Goal: Information Seeking & Learning: Learn about a topic

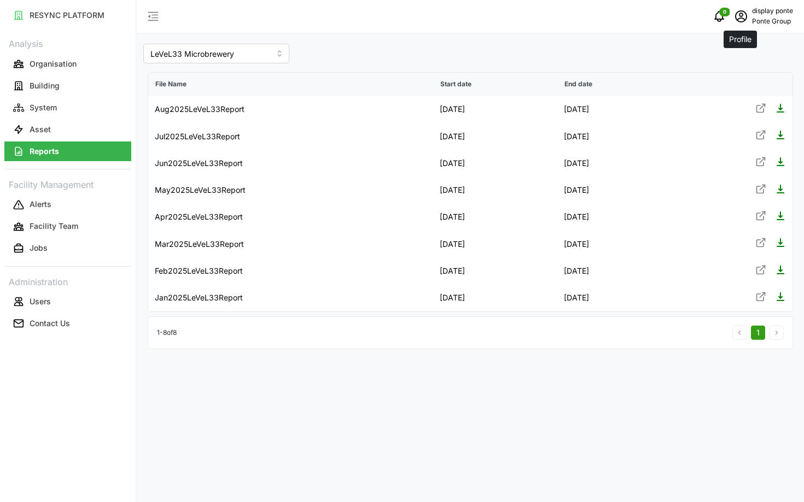
click at [738, 16] on icon "schedule" at bounding box center [740, 15] width 4 height 4
click at [722, 87] on div "Logout" at bounding box center [753, 83] width 78 height 12
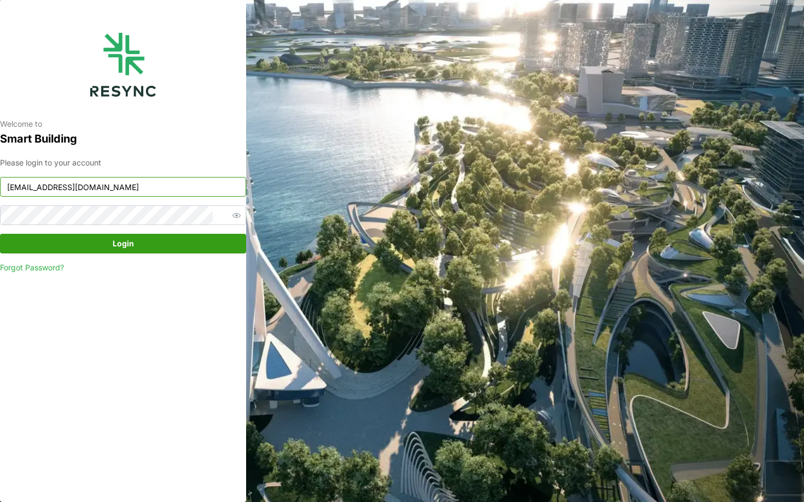
click at [69, 192] on input "ponte_group_display@resynctech.com" at bounding box center [123, 187] width 246 height 20
type input "[EMAIL_ADDRESS][DOMAIN_NAME]"
click at [94, 255] on div "Please login to your account mandai_display@resynctech.com Login Forgot Passwor…" at bounding box center [123, 215] width 246 height 117
click at [98, 239] on span "Login" at bounding box center [122, 243] width 225 height 19
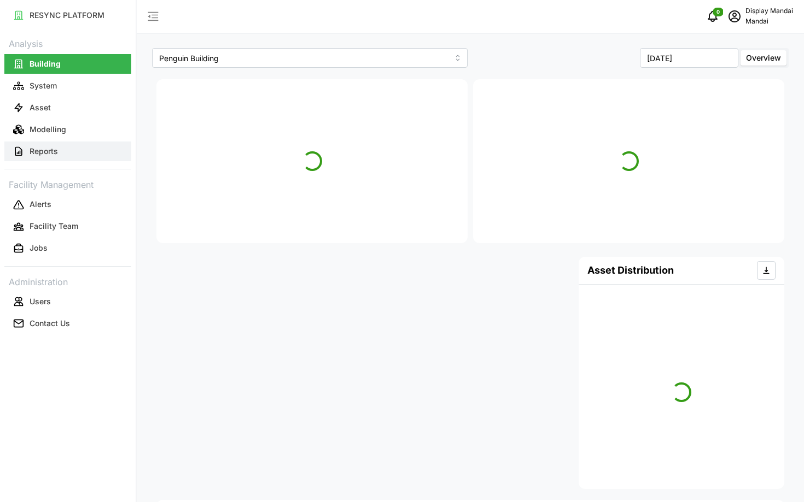
click at [44, 149] on p "Reports" at bounding box center [44, 151] width 28 height 11
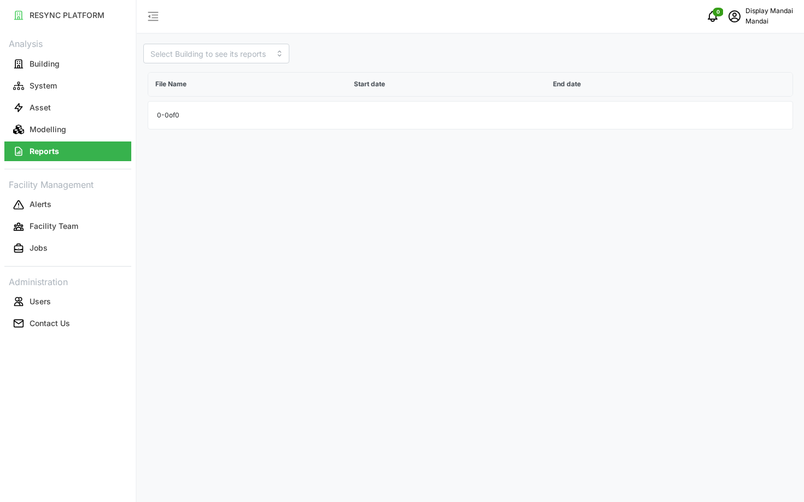
click at [207, 64] on div "File Name Start date End date 0 - 0 of 0" at bounding box center [470, 98] width 654 height 71
click at [187, 56] on input at bounding box center [216, 54] width 146 height 20
click at [184, 75] on span "Penguin Building" at bounding box center [181, 80] width 60 height 12
type input "Penguin Building"
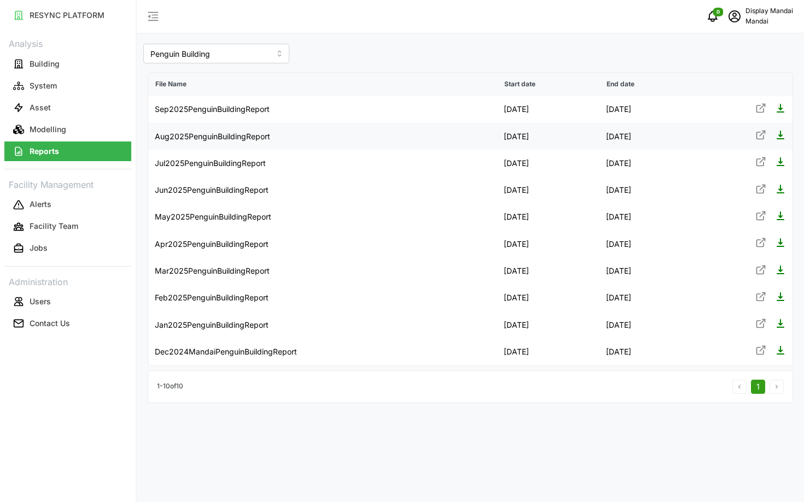
click at [759, 132] on icon at bounding box center [760, 135] width 11 height 11
click at [756, 238] on icon at bounding box center [760, 242] width 11 height 11
click at [755, 349] on icon at bounding box center [760, 350] width 11 height 11
click at [730, 25] on span "schedule" at bounding box center [734, 16] width 21 height 21
click at [722, 77] on div "Logout" at bounding box center [753, 83] width 78 height 12
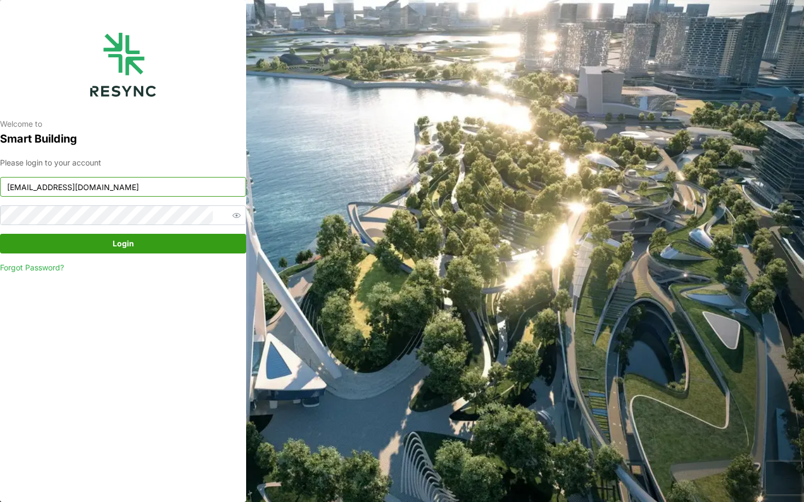
click at [187, 183] on input "mandai_display@resynctech.com" at bounding box center [123, 187] width 246 height 20
type input "mesp_display@resynctech.com"
click at [136, 242] on span "Login" at bounding box center [122, 243] width 225 height 19
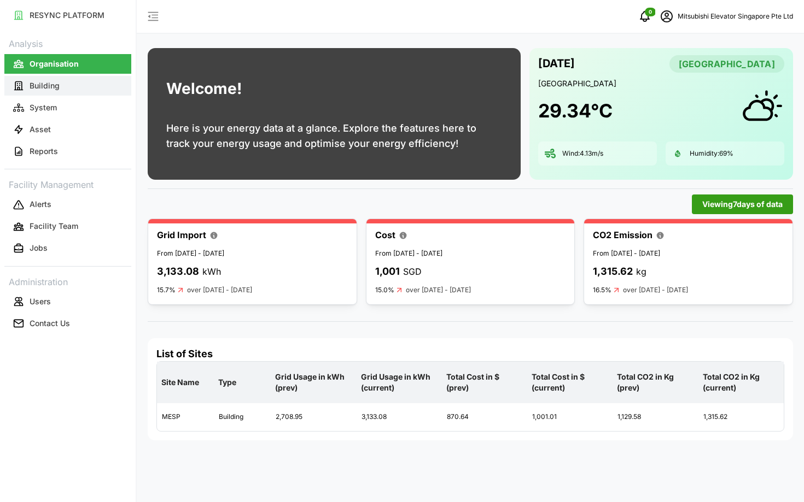
click at [50, 87] on p "Building" at bounding box center [45, 85] width 30 height 11
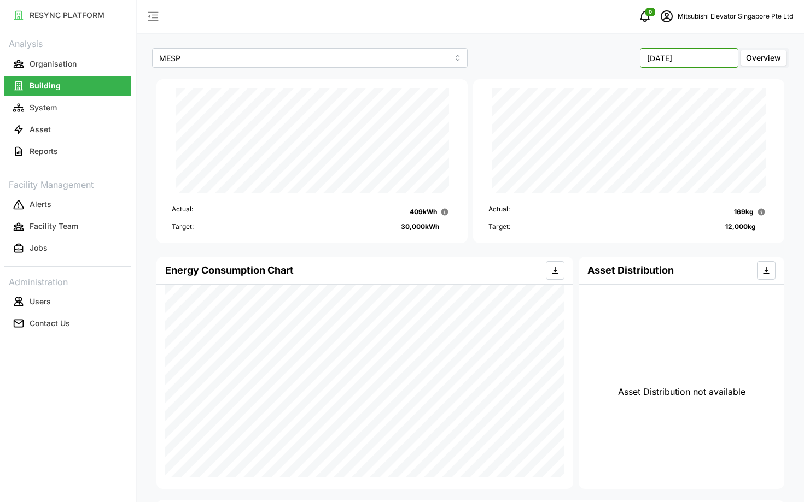
click at [711, 57] on input "[DATE]" at bounding box center [689, 58] width 98 height 20
click at [641, 259] on div "Asset Distribution" at bounding box center [681, 270] width 188 height 27
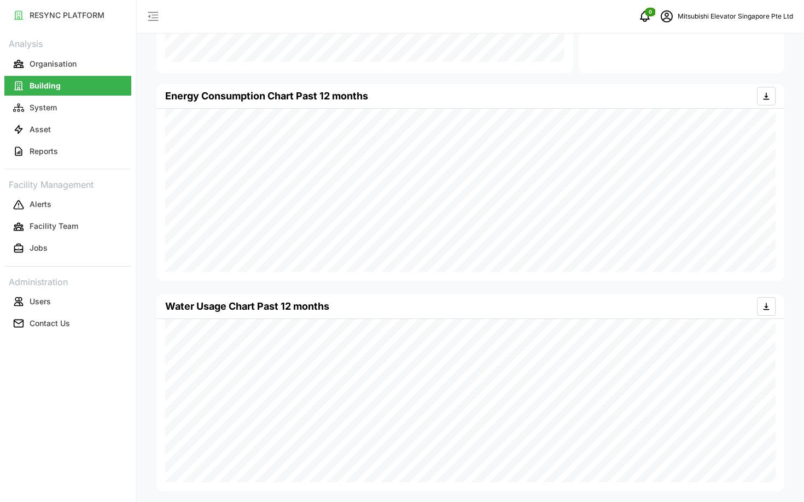
click at [348, 304] on div "Water Usage Chart Past 12 months" at bounding box center [470, 307] width 610 height 24
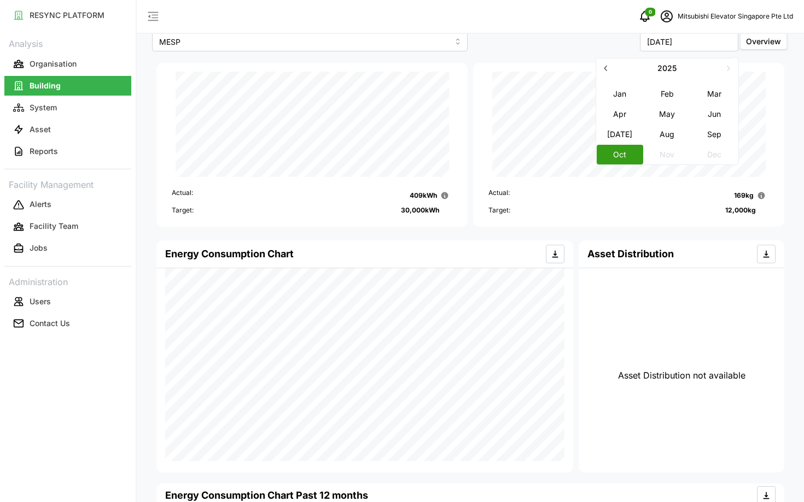
click at [58, 119] on link "Asset" at bounding box center [67, 130] width 127 height 22
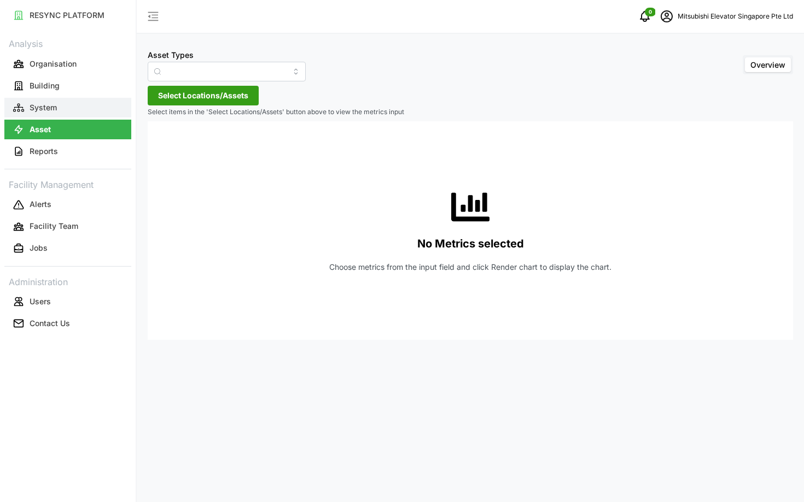
click at [45, 114] on button "System" at bounding box center [67, 108] width 127 height 20
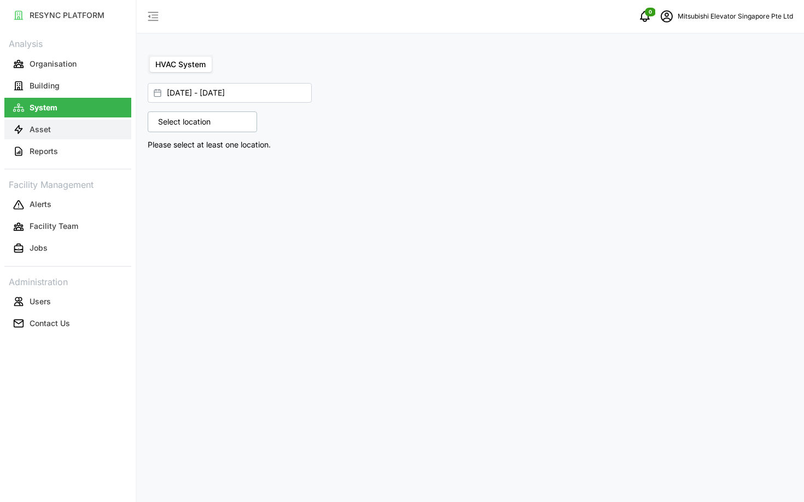
click at [59, 124] on button "Asset" at bounding box center [67, 130] width 127 height 20
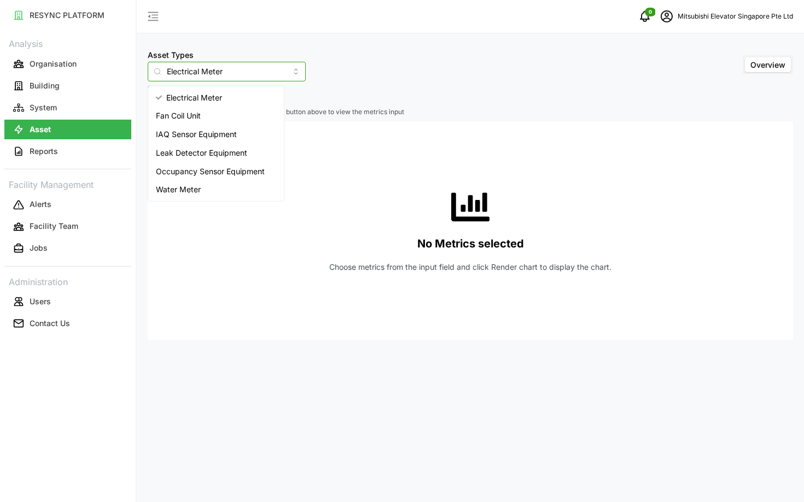
click at [187, 65] on input "Electrical Meter" at bounding box center [227, 72] width 158 height 20
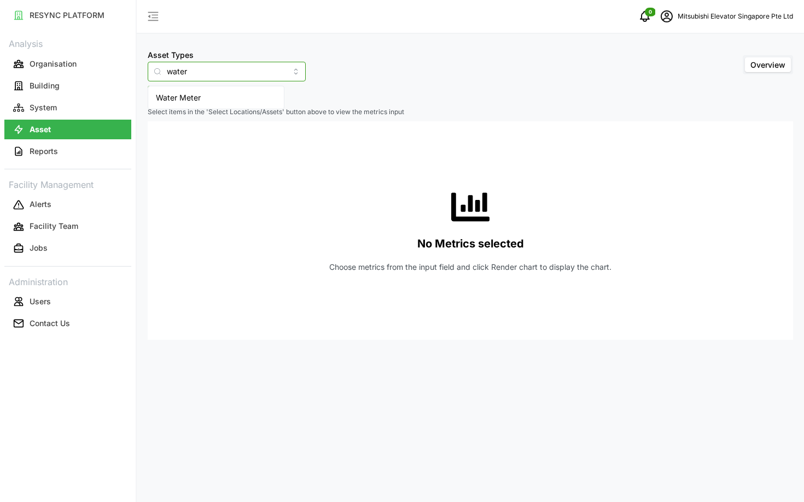
click at [186, 96] on span "Water Meter" at bounding box center [178, 98] width 45 height 12
type input "Water Meter"
click at [200, 103] on span "Select Locations/Assets" at bounding box center [203, 95] width 90 height 19
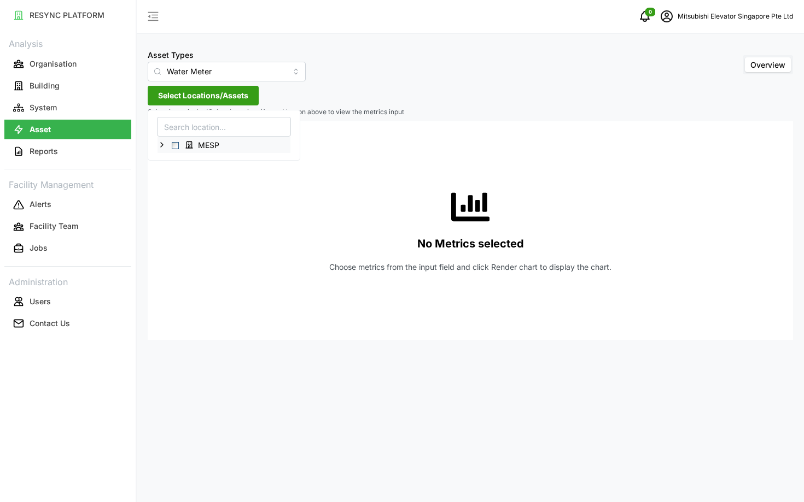
click at [160, 145] on icon at bounding box center [161, 144] width 9 height 9
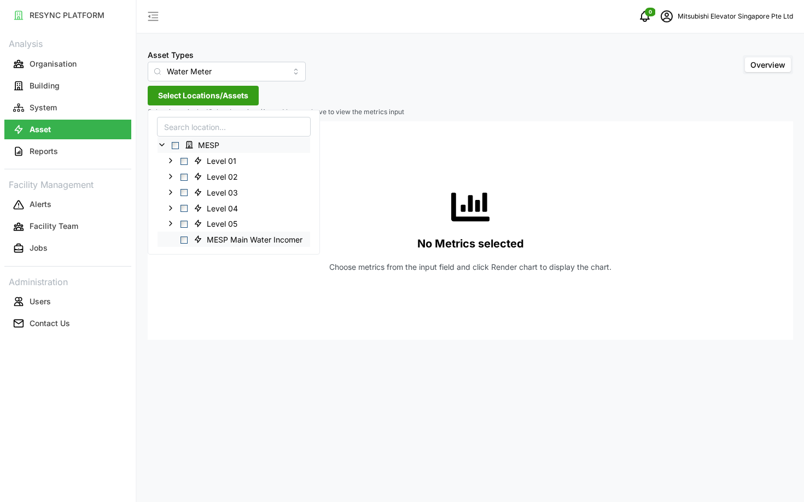
click at [185, 238] on span "Select MESP Main Water Incomer" at bounding box center [183, 239] width 7 height 7
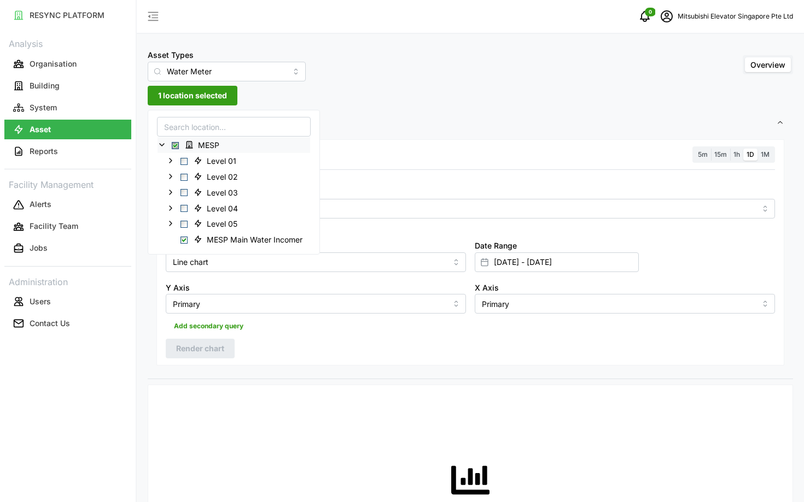
click at [734, 162] on div "5m 15m 1h 1D 1M" at bounding box center [733, 154] width 83 height 17
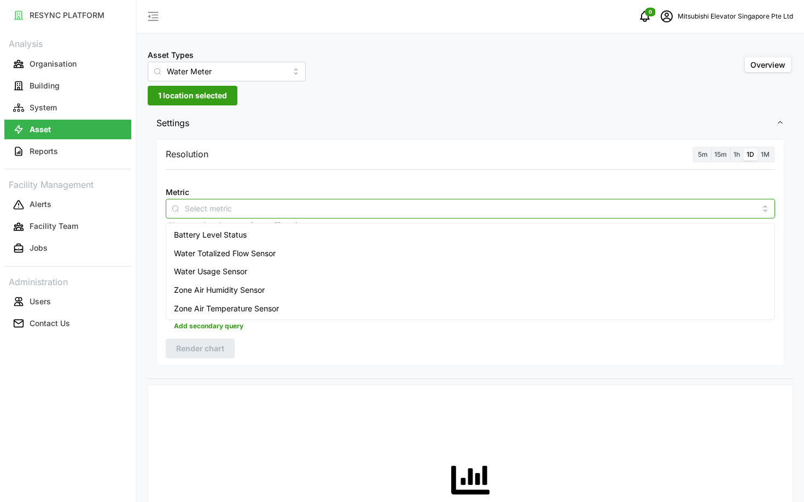
click at [700, 200] on div at bounding box center [470, 209] width 609 height 20
click at [664, 272] on div "Water Usage Sensor" at bounding box center [469, 271] width 603 height 19
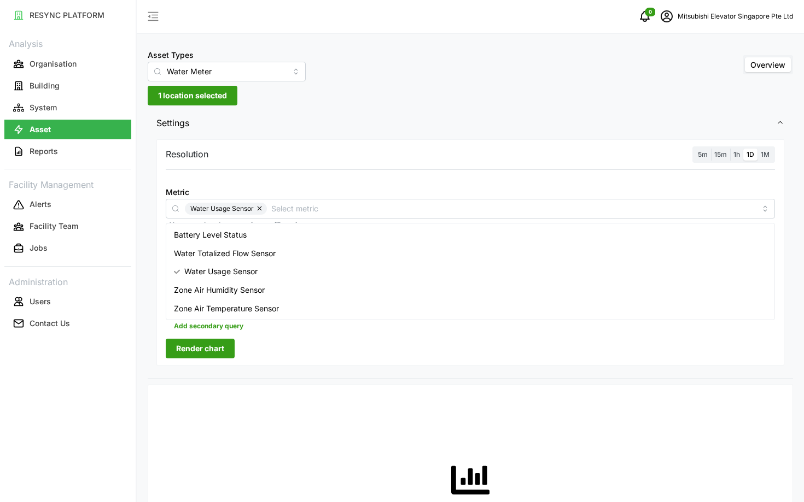
click at [653, 333] on div "Add secondary query" at bounding box center [470, 324] width 609 height 21
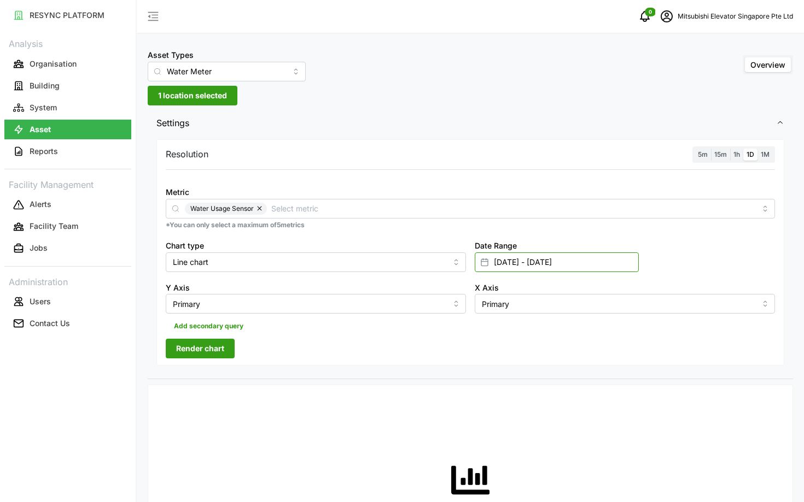
click at [589, 269] on input "[DATE] - [DATE]" at bounding box center [556, 263] width 164 height 20
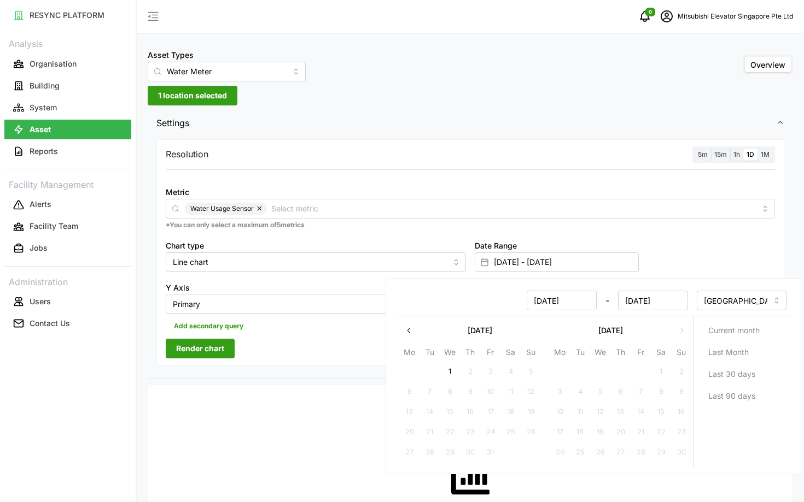
click at [408, 334] on icon "button" at bounding box center [408, 330] width 9 height 9
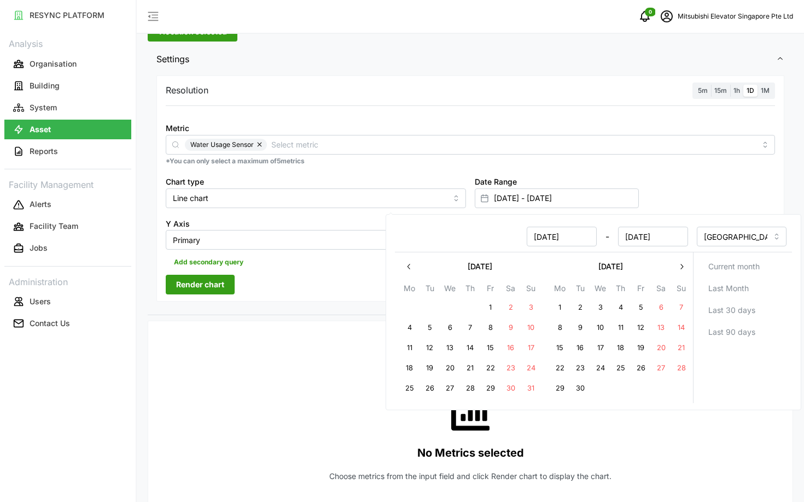
scroll to position [65, 0]
click at [554, 301] on button "1" at bounding box center [560, 307] width 20 height 20
type input "[DATE] - [DATE]"
type input "[DATE]"
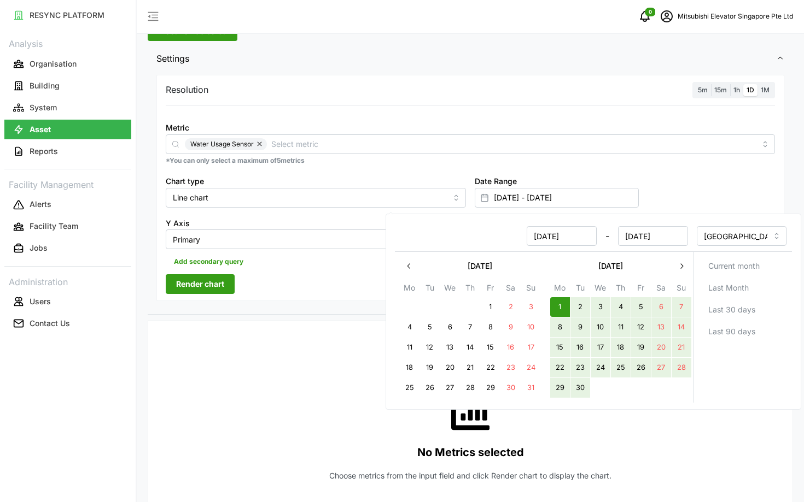
click at [577, 394] on button "30" at bounding box center [580, 388] width 20 height 20
type input "[DATE] - [DATE]"
type input "[DATE]"
click at [322, 337] on div "No Metrics selected Choose metrics from the input field and click Render chart …" at bounding box center [470, 439] width 609 height 219
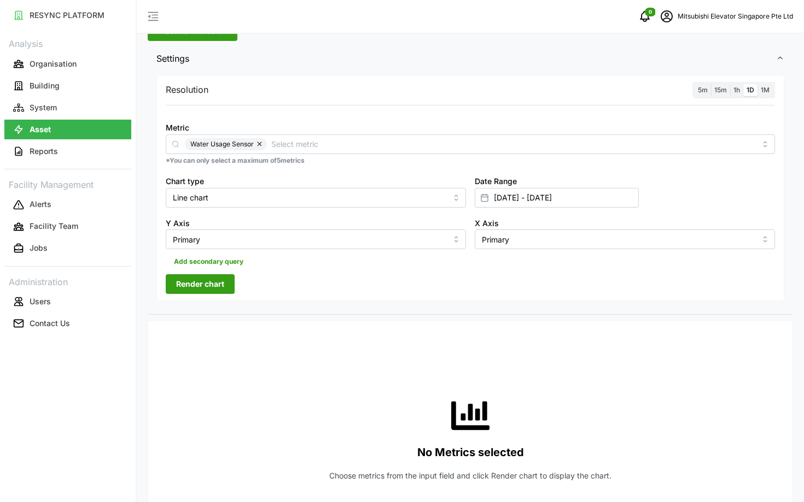
click at [198, 284] on span "Render chart" at bounding box center [200, 284] width 48 height 19
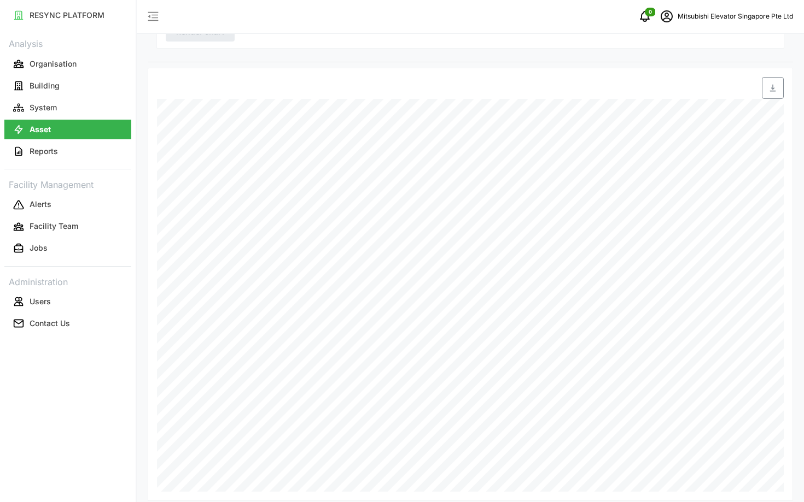
scroll to position [327, 0]
